Goal: Information Seeking & Learning: Compare options

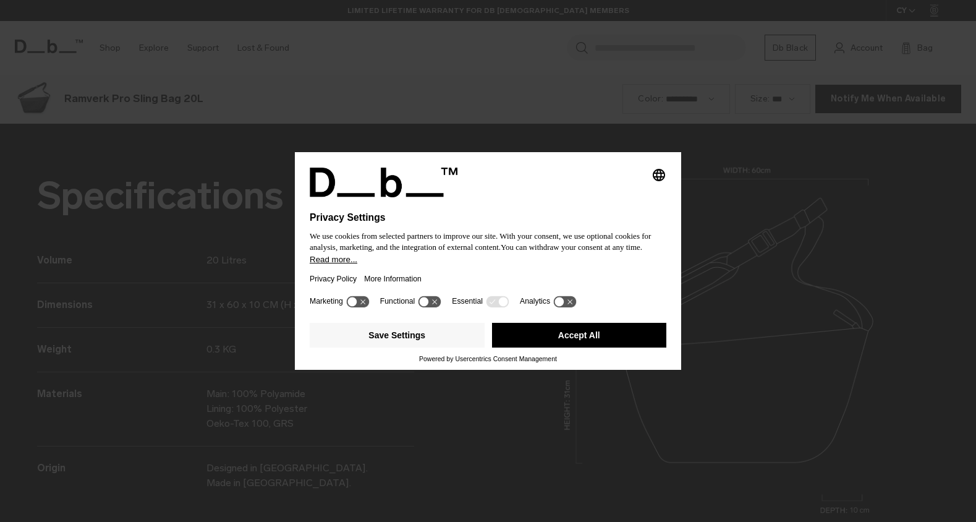
scroll to position [1565, 0]
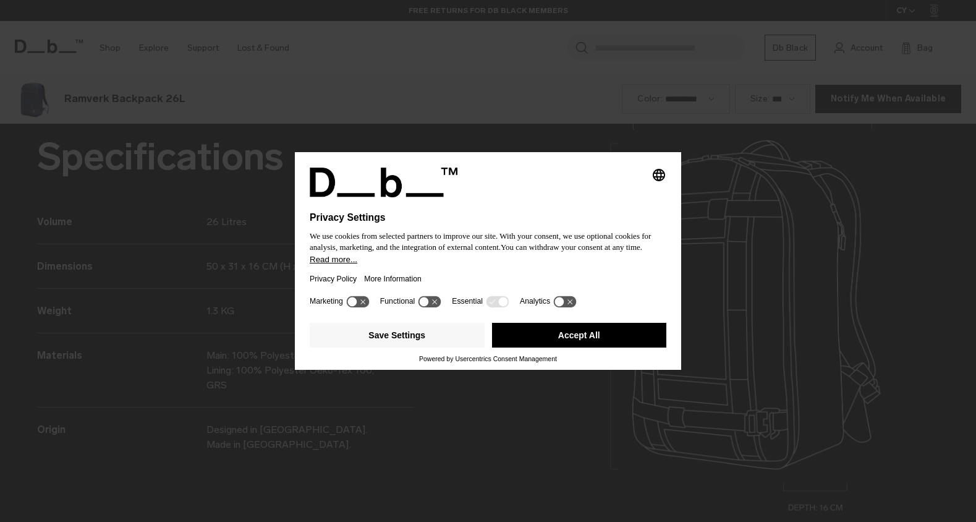
scroll to position [1565, 0]
